Goal: Information Seeking & Learning: Learn about a topic

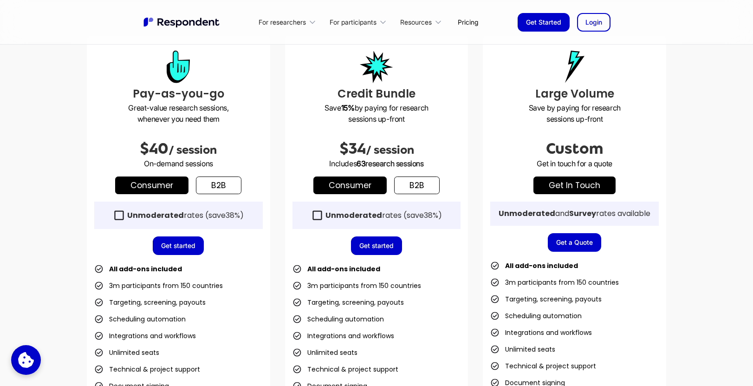
scroll to position [259, 0]
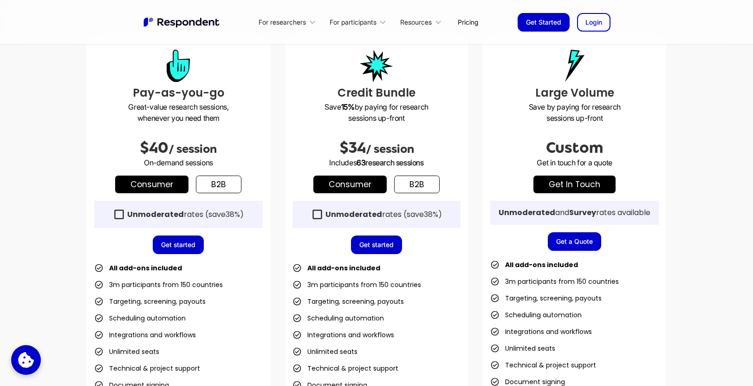
click at [120, 215] on icon at bounding box center [119, 214] width 13 height 13
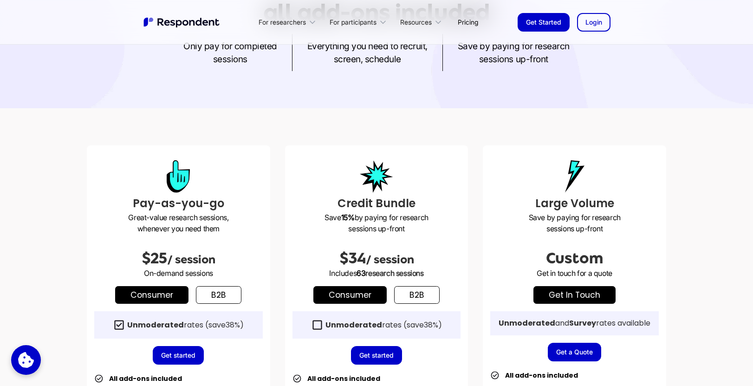
scroll to position [0, 0]
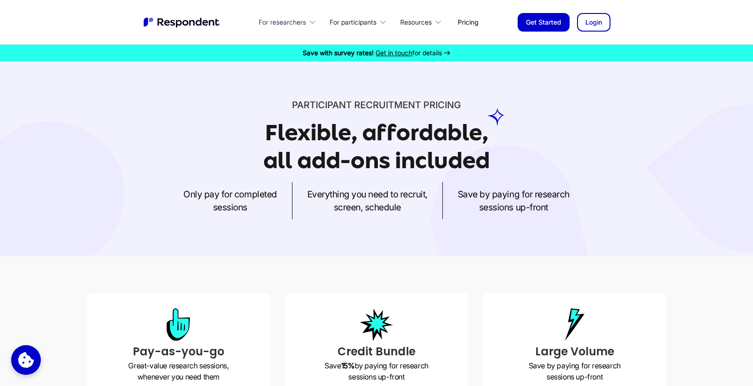
click at [299, 26] on div "For researchers" at bounding box center [282, 22] width 47 height 9
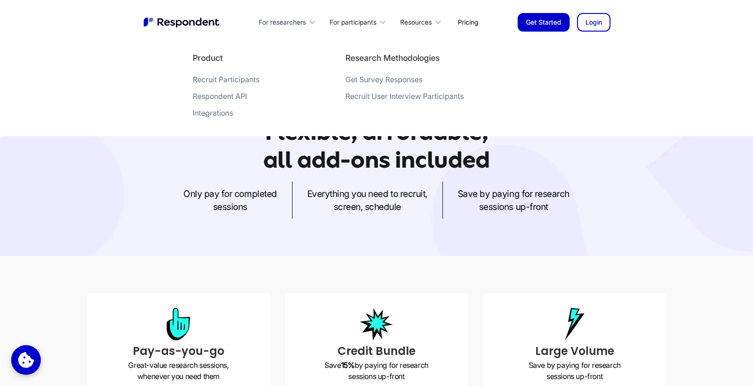
scroll to position [1, 0]
click at [642, 239] on div "Participant recruitment PRICING Flexible, affordable, all add-ons included Only…" at bounding box center [376, 157] width 753 height 195
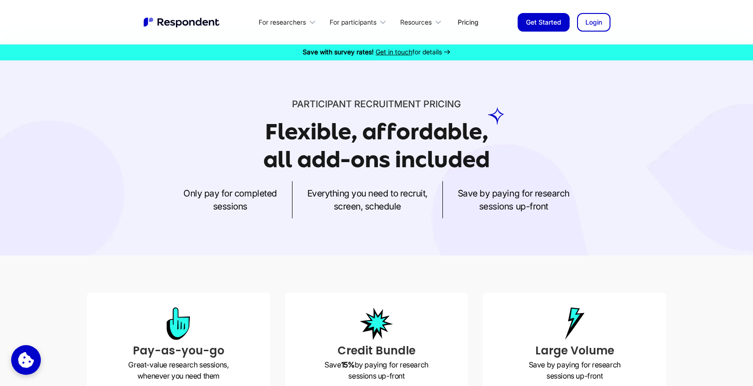
click at [467, 24] on link "Pricing" at bounding box center [467, 22] width 35 height 22
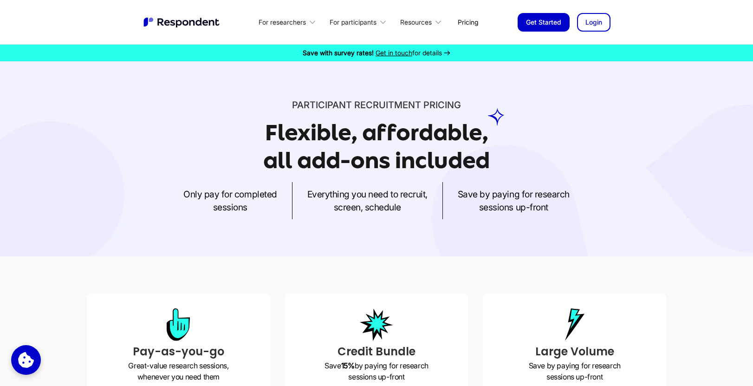
click at [465, 20] on link "Pricing" at bounding box center [467, 22] width 35 height 22
click at [464, 24] on link "Pricing" at bounding box center [467, 22] width 35 height 22
